Goal: Task Accomplishment & Management: Manage account settings

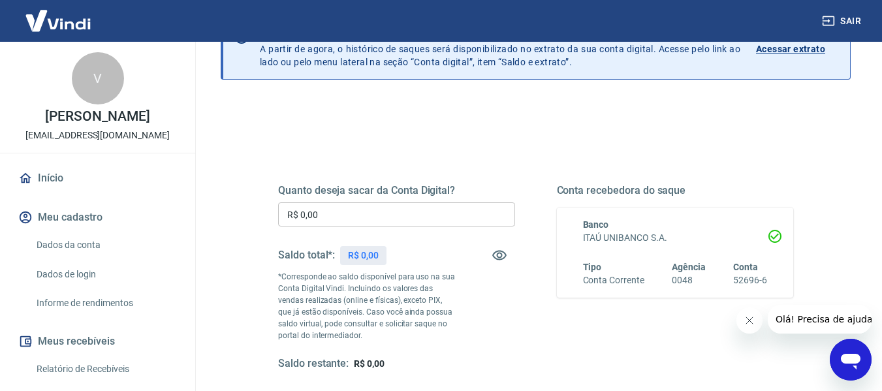
scroll to position [131, 0]
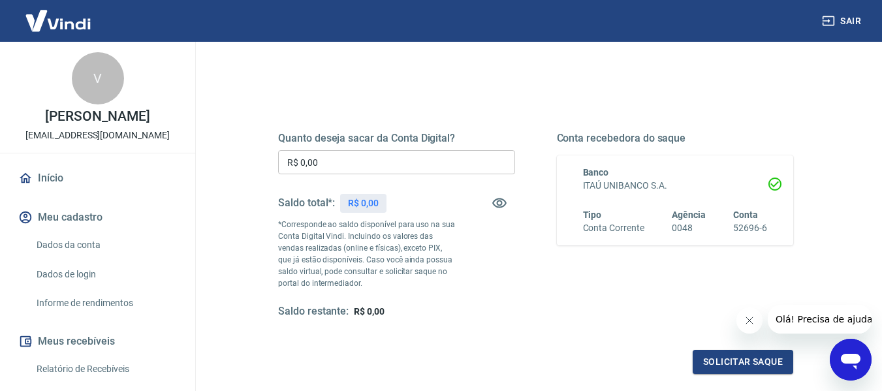
click at [357, 202] on p "R$ 0,00" at bounding box center [363, 203] width 31 height 14
click at [357, 201] on p "R$ 0,00" at bounding box center [363, 203] width 31 height 14
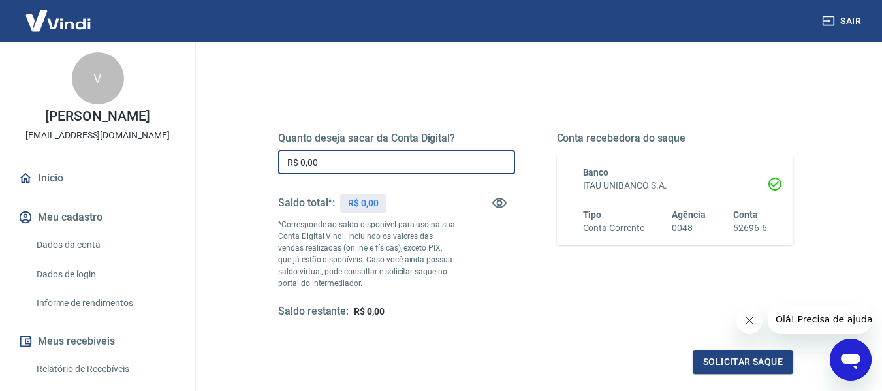
click at [329, 160] on input "R$ 0,00" at bounding box center [396, 162] width 237 height 24
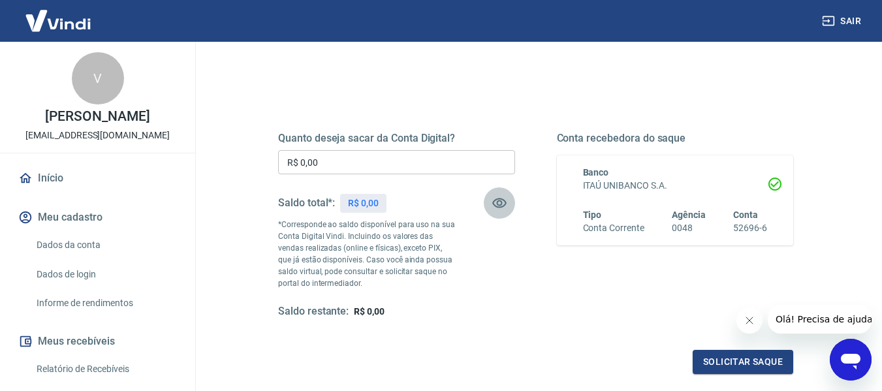
click at [499, 205] on icon "button" at bounding box center [499, 203] width 14 height 10
click at [499, 205] on icon "button" at bounding box center [499, 203] width 14 height 12
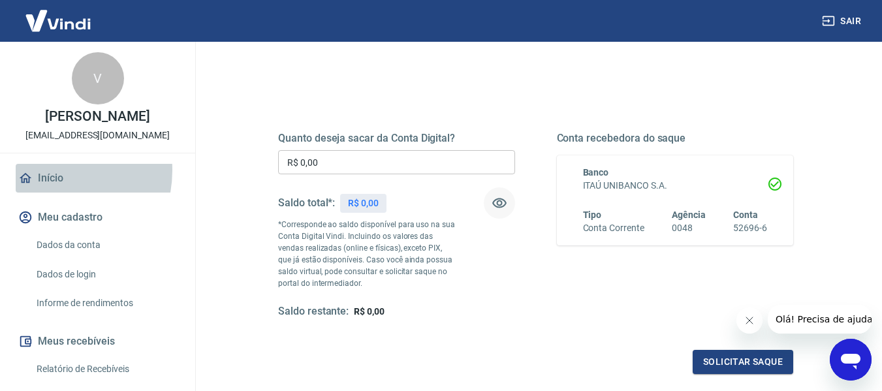
click at [45, 170] on link "Início" at bounding box center [98, 178] width 164 height 29
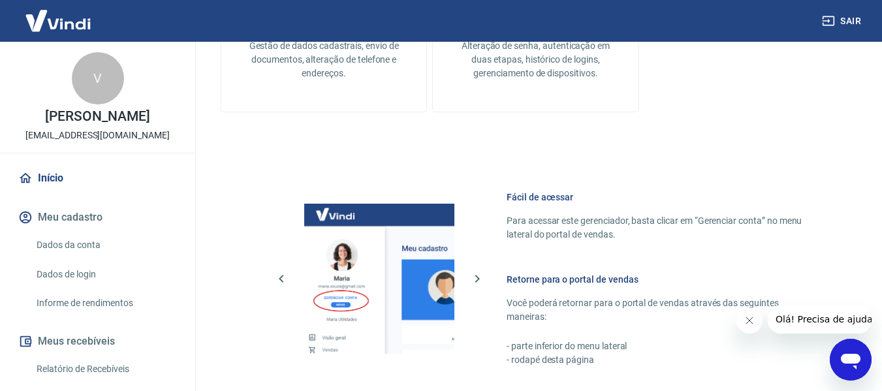
scroll to position [653, 0]
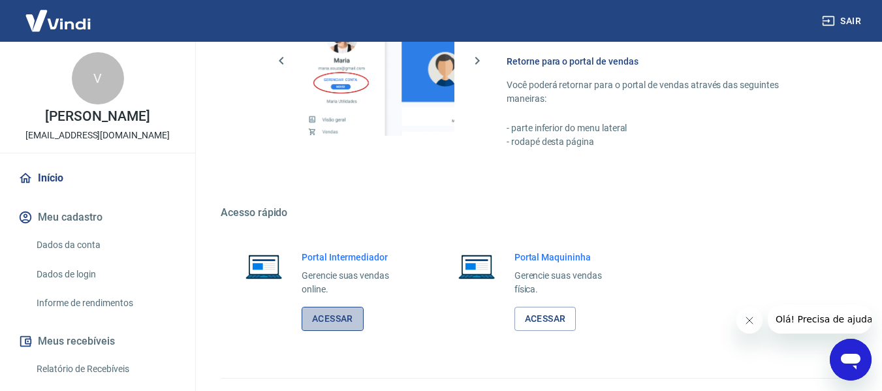
click at [344, 322] on link "Acessar" at bounding box center [333, 319] width 62 height 24
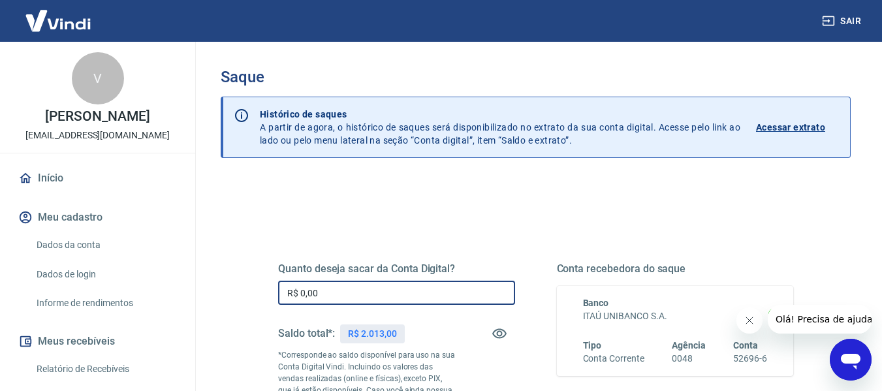
drag, startPoint x: 334, startPoint y: 290, endPoint x: 233, endPoint y: 284, distance: 101.3
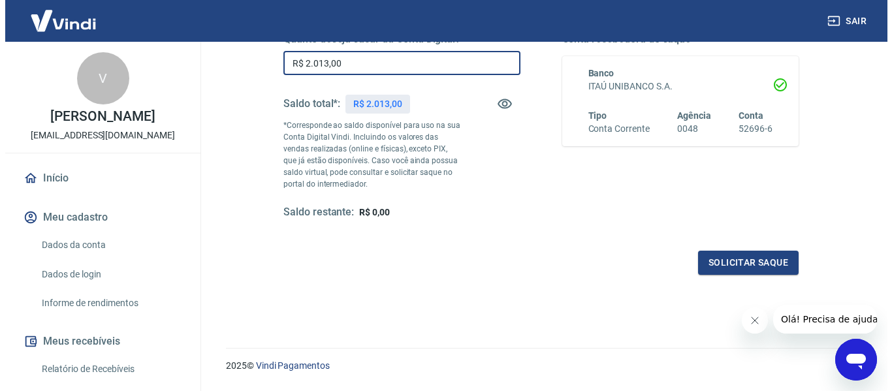
scroll to position [261, 0]
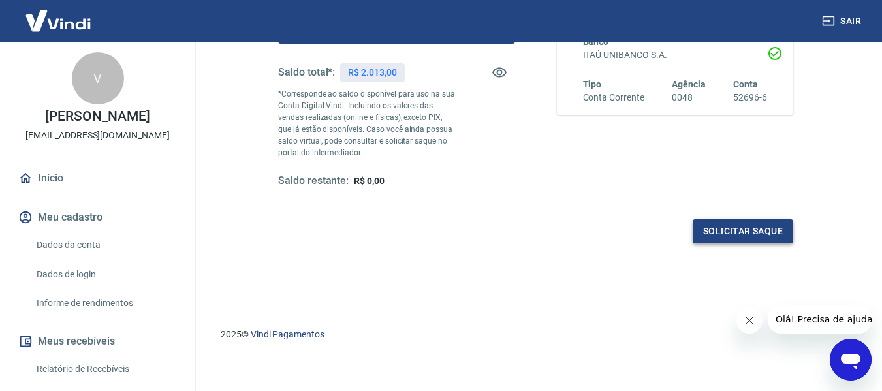
type input "R$ 2.013,00"
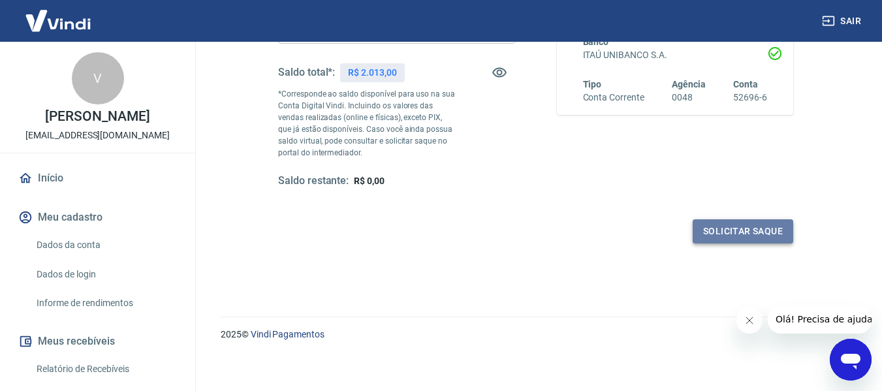
click at [711, 234] on button "Solicitar saque" at bounding box center [743, 231] width 101 height 24
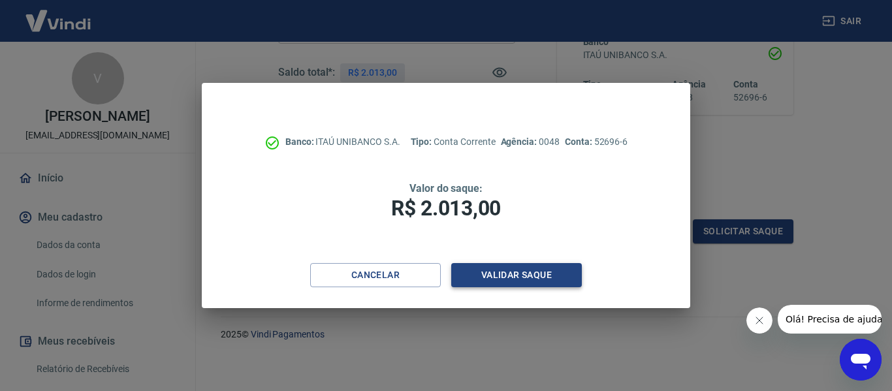
click at [493, 275] on button "Validar saque" at bounding box center [516, 275] width 131 height 24
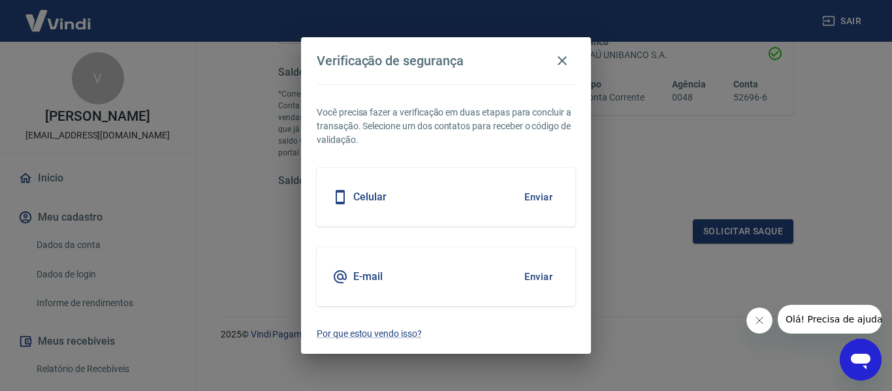
click at [370, 279] on h5 "E-mail" at bounding box center [367, 276] width 29 height 13
click at [540, 275] on button "Enviar" at bounding box center [538, 276] width 42 height 27
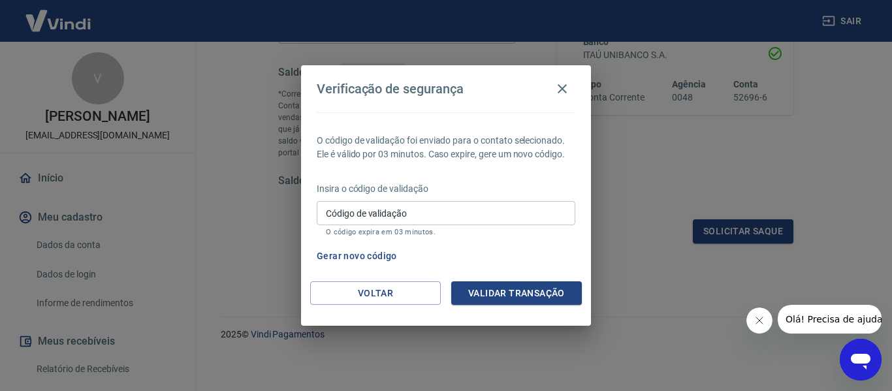
click at [758, 320] on icon "Fechar mensagem da empresa" at bounding box center [758, 320] width 10 height 10
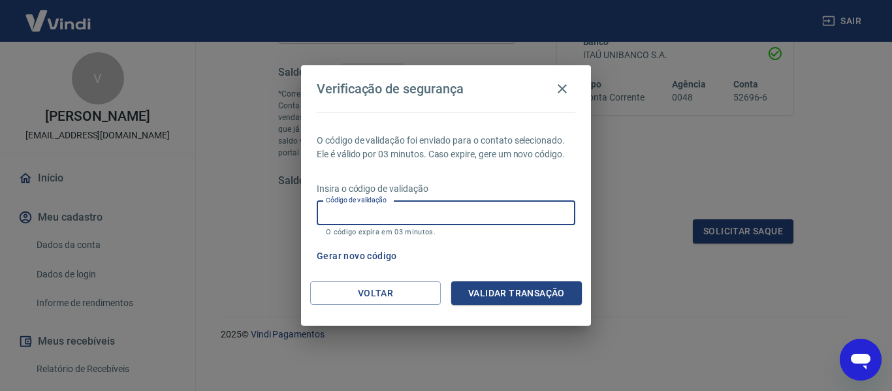
click at [349, 217] on input "Código de validação" at bounding box center [446, 213] width 258 height 24
type input "984900"
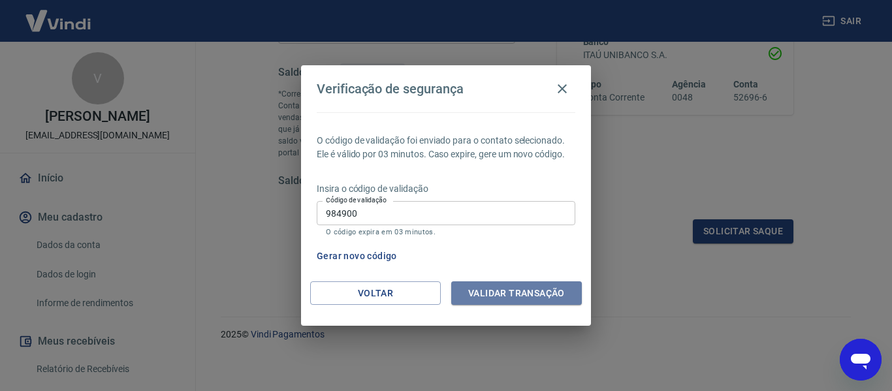
click at [488, 289] on button "Validar transação" at bounding box center [516, 293] width 131 height 24
